Goal: Feedback & Contribution: Submit feedback/report problem

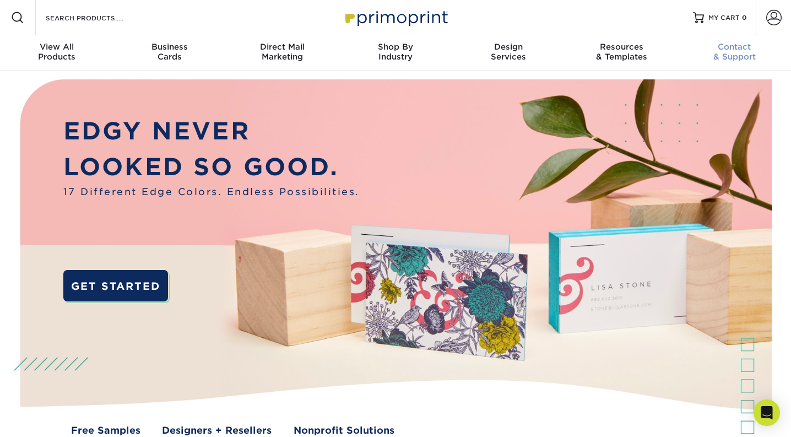
click at [737, 52] on span "Contact" at bounding box center [734, 47] width 113 height 10
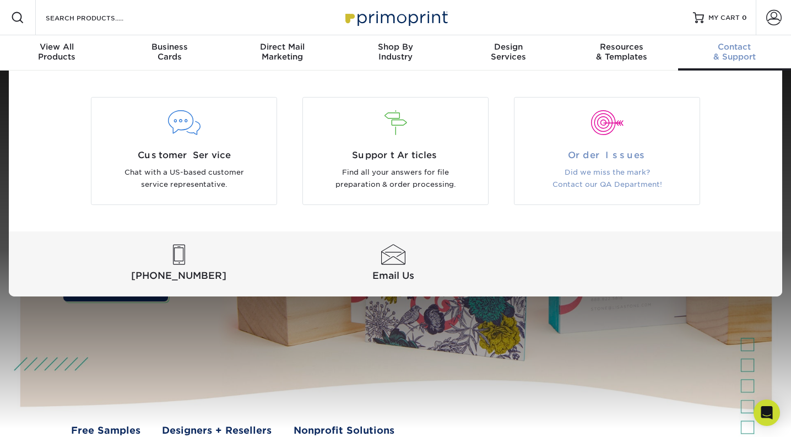
click at [611, 162] on span "Order Issues" at bounding box center [606, 155] width 168 height 13
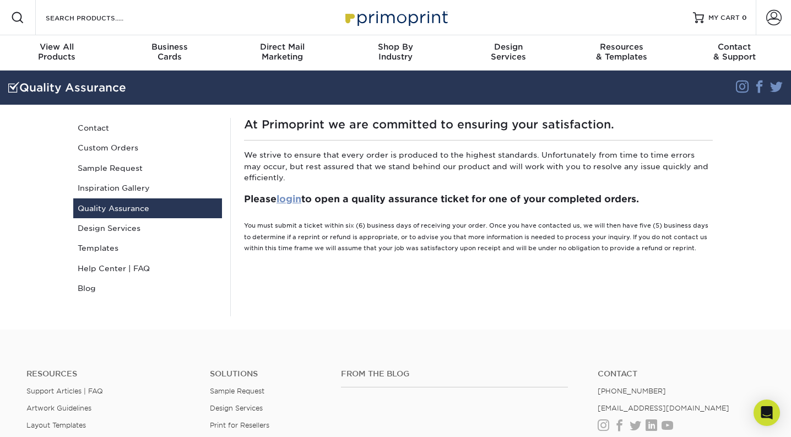
click at [296, 204] on link "login" at bounding box center [288, 198] width 25 height 11
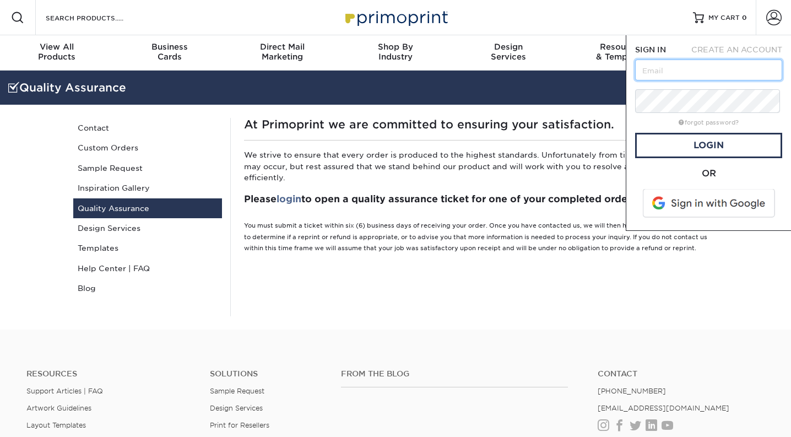
click at [664, 80] on input "text" at bounding box center [708, 69] width 147 height 21
click at [677, 217] on span at bounding box center [709, 203] width 140 height 29
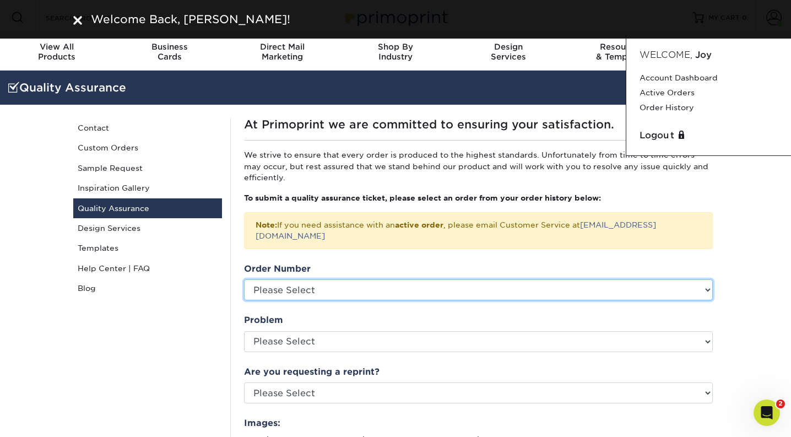
click at [319, 300] on select "Please Select 25917-75091-62009" at bounding box center [478, 289] width 468 height 21
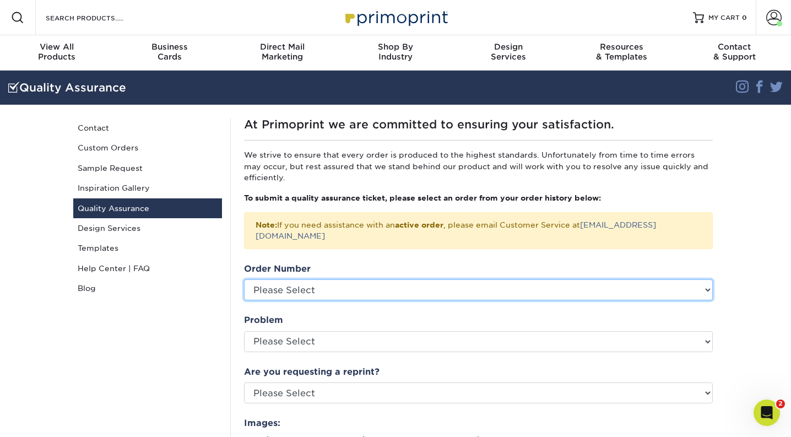
select select "767531"
click at [246, 300] on select "Please Select 25917-75091-62009" at bounding box center [478, 289] width 468 height 21
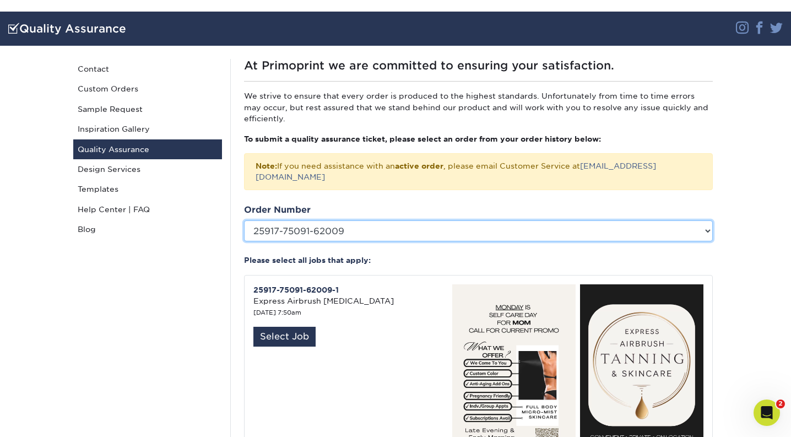
scroll to position [155, 0]
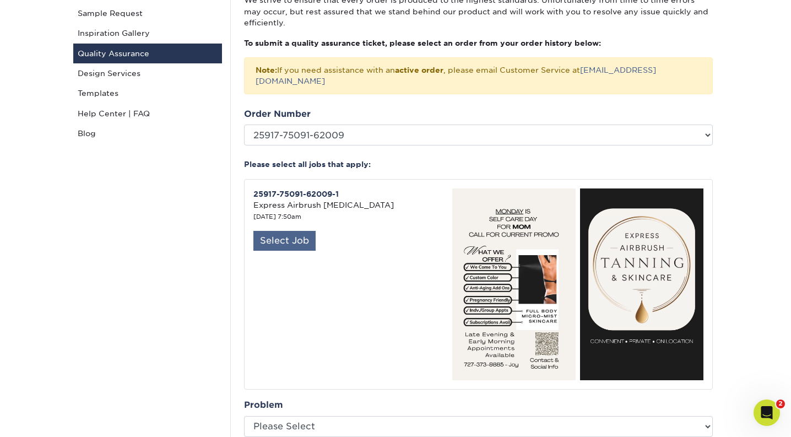
click at [305, 250] on div "Select Job" at bounding box center [284, 241] width 62 height 20
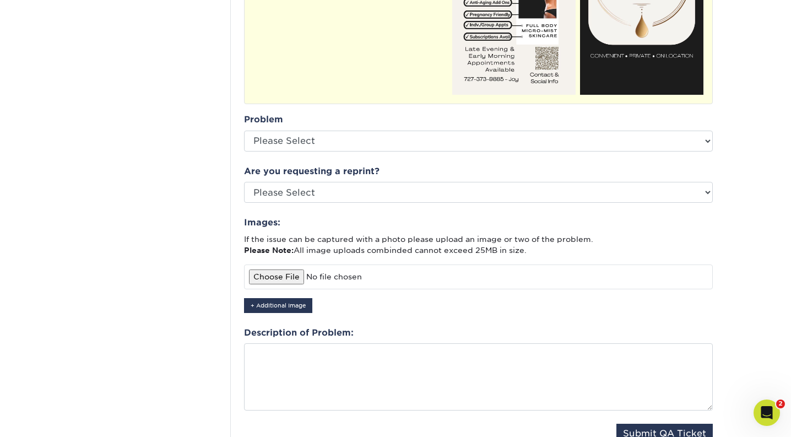
scroll to position [441, 0]
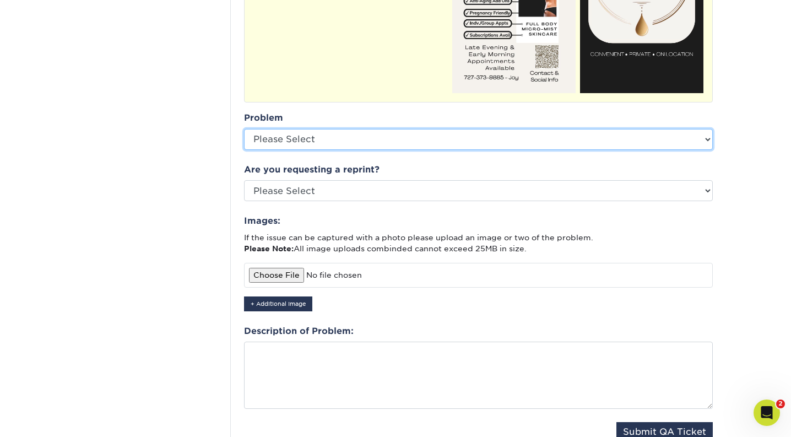
click at [301, 150] on select "Please Select Coating Missing Images Bindery Color Cutting Missing Hardware Shi…" at bounding box center [478, 139] width 468 height 21
select select "Cutting"
click at [246, 150] on select "Please Select Coating Missing Images Bindery Color Cutting Missing Hardware Shi…" at bounding box center [478, 139] width 468 height 21
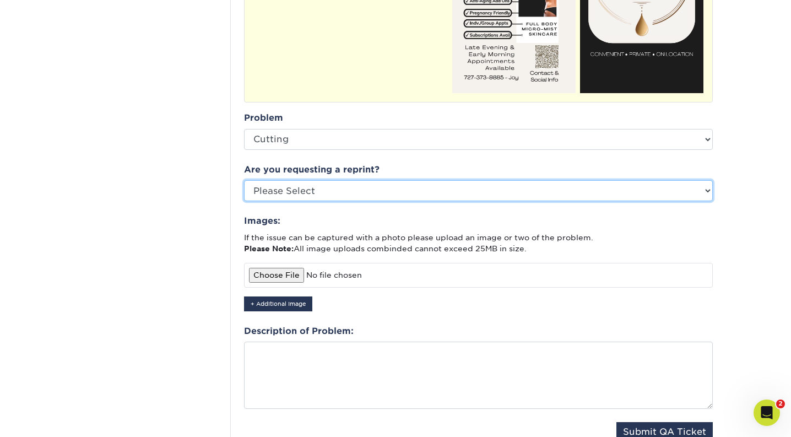
click at [310, 201] on select "Please Select Yes No Other" at bounding box center [478, 190] width 468 height 21
select select "yes"
click at [246, 201] on select "Please Select Yes No Other" at bounding box center [478, 190] width 468 height 21
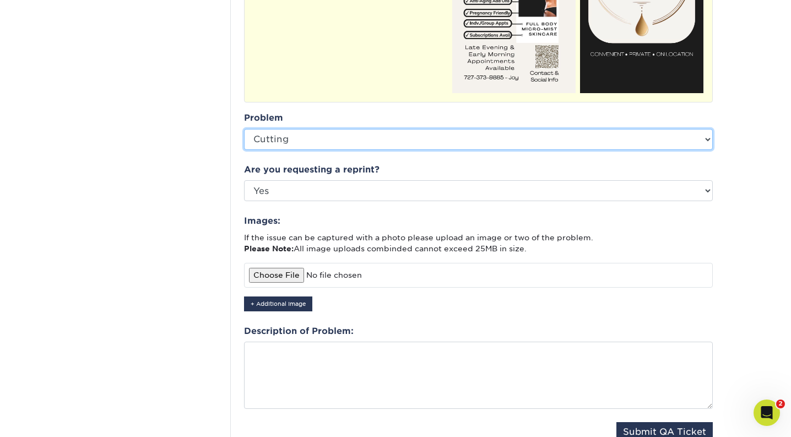
click at [313, 150] on select "Please Select Coating Missing Images Bindery Color Cutting Missing Hardware Shi…" at bounding box center [478, 139] width 468 height 21
select select "Other: Please Describe"
click at [246, 150] on select "Please Select Coating Missing Images Bindery Color Cutting Missing Hardware Shi…" at bounding box center [478, 139] width 468 height 21
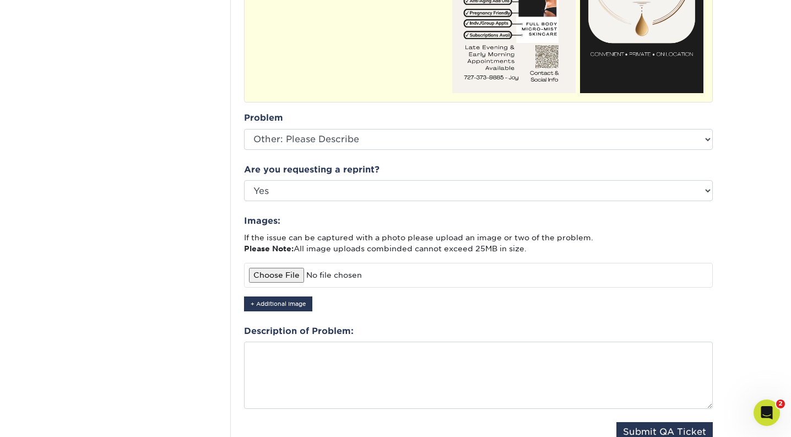
click at [312, 263] on fieldset "Order Number Please Select 25917-75091-62009 Please select all jobs that apply:…" at bounding box center [478, 138] width 468 height 635
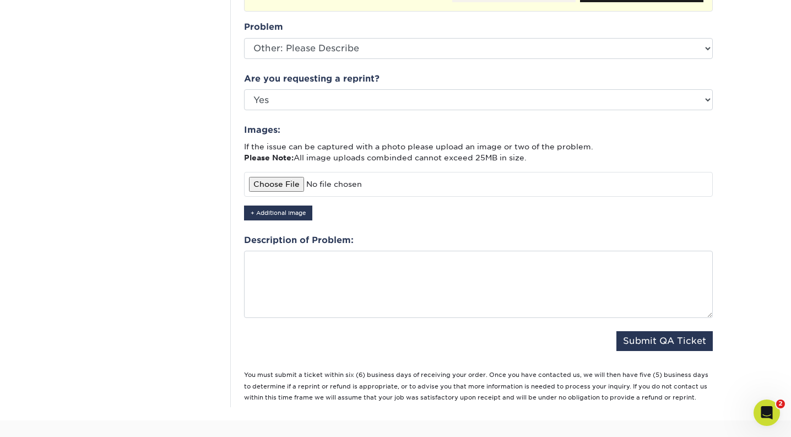
scroll to position [539, 0]
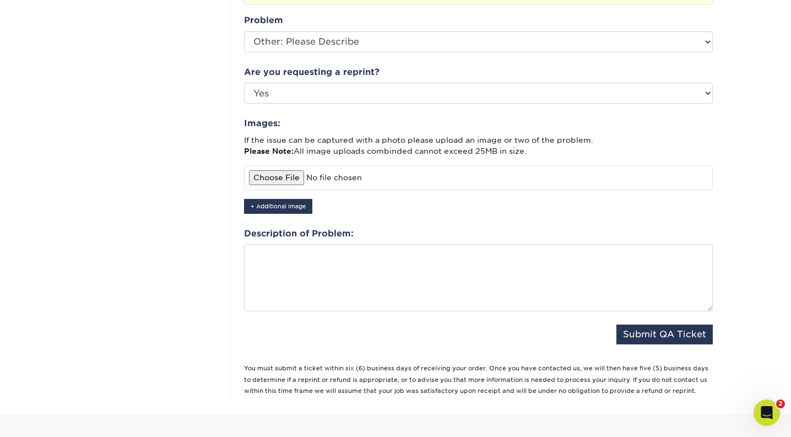
click at [293, 189] on input "file" at bounding box center [478, 177] width 468 height 24
type input "C:\fakepath\IMG_6610.jpeg"
click at [294, 214] on button "+ Additional Image" at bounding box center [278, 206] width 68 height 15
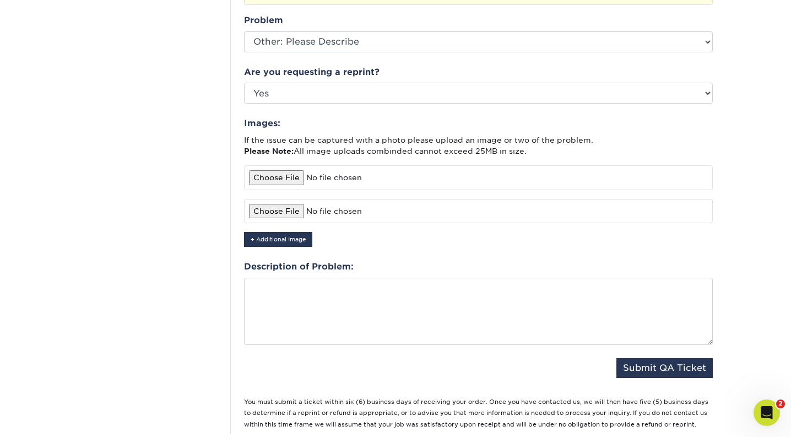
click at [288, 223] on input "file" at bounding box center [478, 211] width 468 height 24
type input "C:\fakepath\IMG_6611.jpeg"
click at [265, 247] on button "+ Additional Image" at bounding box center [278, 239] width 68 height 15
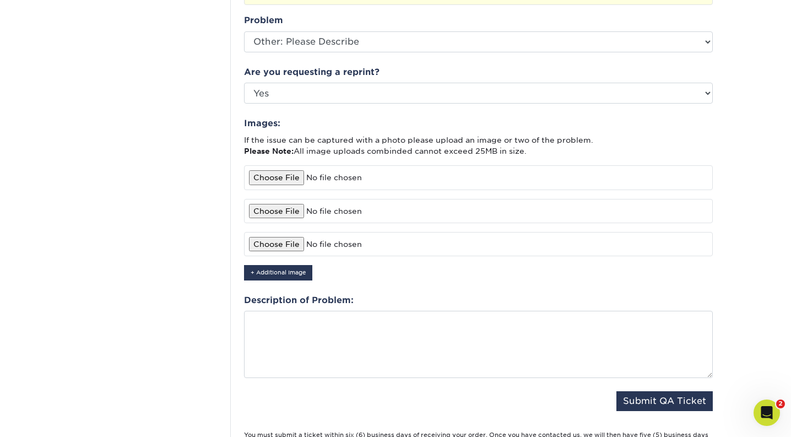
click at [276, 256] on input "file" at bounding box center [478, 244] width 468 height 24
type input "C:\fakepath\IMG_6612.jpeg"
click at [280, 280] on button "+ Additional Image" at bounding box center [278, 272] width 68 height 15
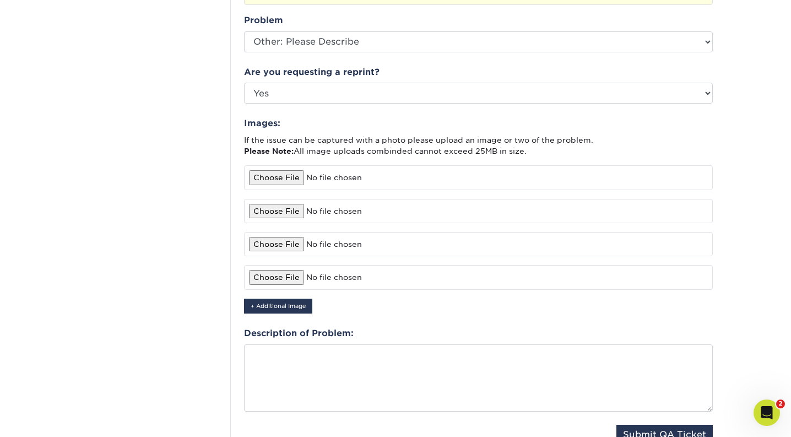
click at [282, 289] on input "file" at bounding box center [478, 277] width 468 height 24
type input "C:\fakepath\IMG_6613.jpeg"
click at [276, 313] on button "+ Additional Image" at bounding box center [278, 305] width 68 height 15
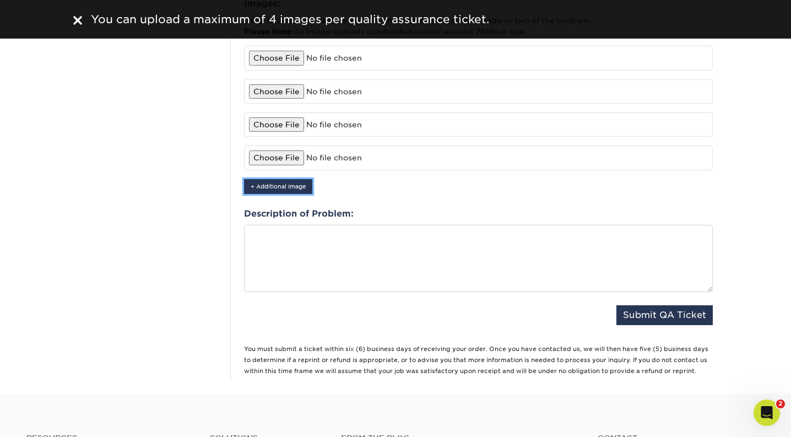
scroll to position [659, 0]
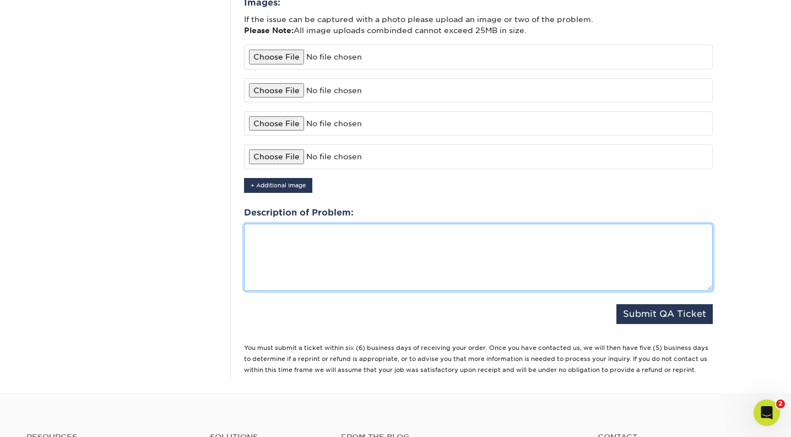
click at [317, 291] on textarea at bounding box center [478, 257] width 468 height 67
click at [323, 291] on textarea "The cards aree not cut" at bounding box center [478, 257] width 468 height 67
click at [255, 291] on textarea "The cards are not cut" at bounding box center [478, 257] width 468 height 67
click at [393, 291] on textarea "All of the cards are not cut" at bounding box center [478, 257] width 468 height 67
click at [559, 291] on textarea "All of the cards are not cut correctly, causing all logo and words tto be off c…" at bounding box center [478, 257] width 468 height 67
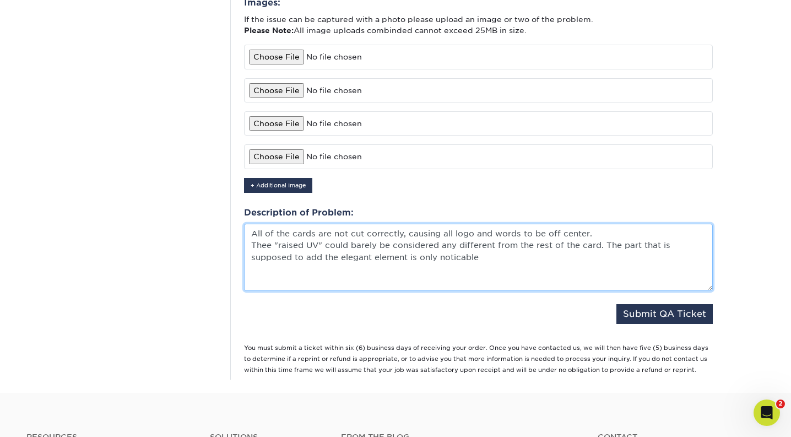
click at [520, 291] on textarea "All of the cards are not cut correctly, causing all logo and words to be off ce…" at bounding box center [478, 257] width 468 height 67
click at [598, 291] on textarea "All of the cards are not cut correctly, causing all logo and words to be off ce…" at bounding box center [478, 257] width 468 height 67
click at [653, 291] on textarea "All of the cards are not cut correctly, causing all logo and words to be off ce…" at bounding box center [478, 257] width 468 height 67
click at [424, 291] on textarea "All of the cards are not cut correctly, causing all logo and words to be off ce…" at bounding box center [478, 257] width 468 height 67
click at [476, 291] on textarea "All of the cards are not cut correctly, causing all logo and words to be off ce…" at bounding box center [478, 257] width 468 height 67
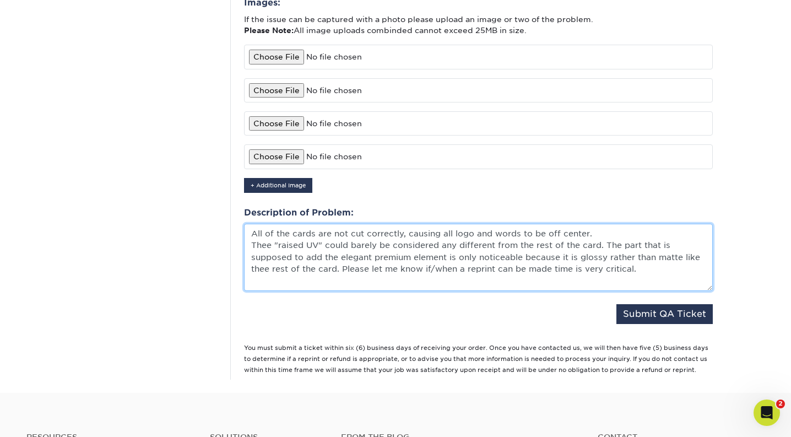
click at [310, 291] on textarea "All of the cards are not cut correctly, causing all logo and words to be off ce…" at bounding box center [478, 257] width 468 height 67
click at [276, 291] on textarea "All of the cards are not cut correctly, causing all logo and words to be off ce…" at bounding box center [478, 257] width 468 height 67
click at [422, 291] on textarea "All of the cards are not cut correctly, causing all logo and words to be off ce…" at bounding box center [478, 257] width 468 height 67
click at [396, 291] on textarea "All of the cards are not cut correctly, causing all logo and words to be off ce…" at bounding box center [478, 257] width 468 height 67
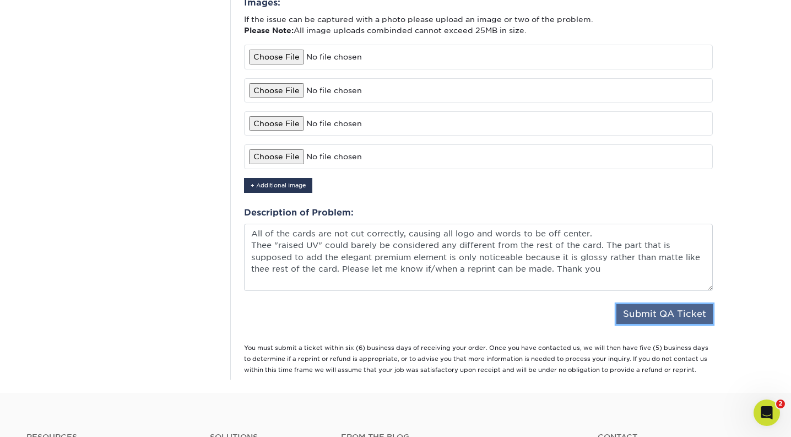
click at [658, 324] on button "Submit QA Ticket" at bounding box center [664, 314] width 96 height 20
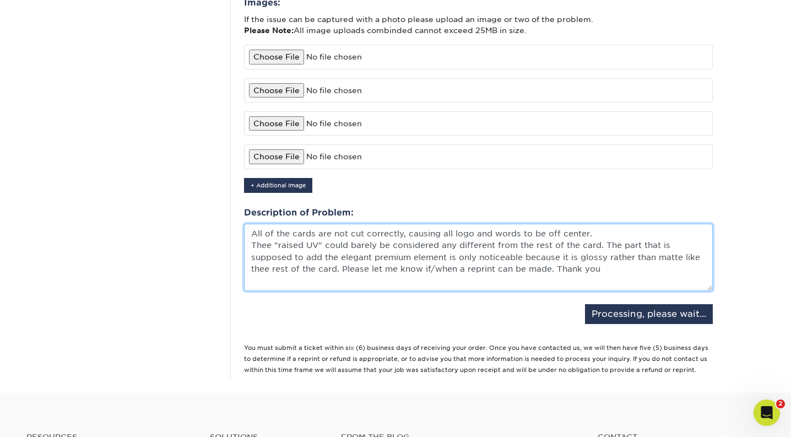
click at [272, 291] on textarea "All of the cards are not cut correctly, causing all logo and words to be off ce…" at bounding box center [478, 257] width 468 height 67
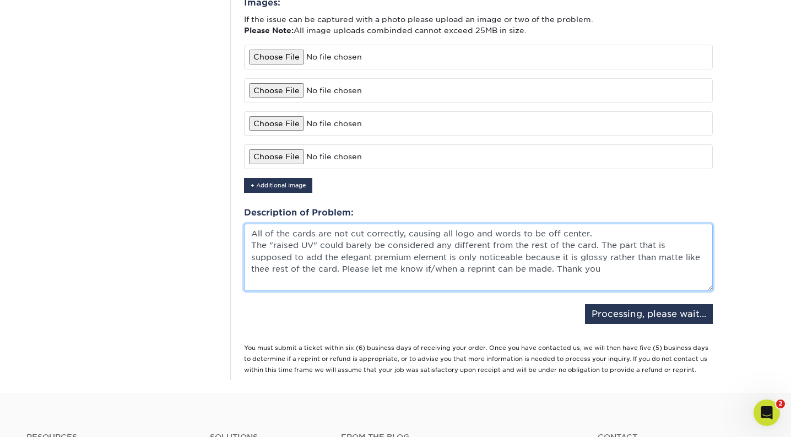
click at [252, 291] on textarea "All of the cards are not cut correctly, causing all logo and words to be off ce…" at bounding box center [478, 257] width 468 height 67
drag, startPoint x: 252, startPoint y: 314, endPoint x: 374, endPoint y: 381, distance: 139.7
click at [370, 291] on textarea "All of the cards are not cut correctly, causing all logo and words to be off ce…" at bounding box center [478, 257] width 468 height 67
type textarea "All of the cards are not cut correctly, causing all logo and words to be off ce…"
